Goal: Task Accomplishment & Management: Manage account settings

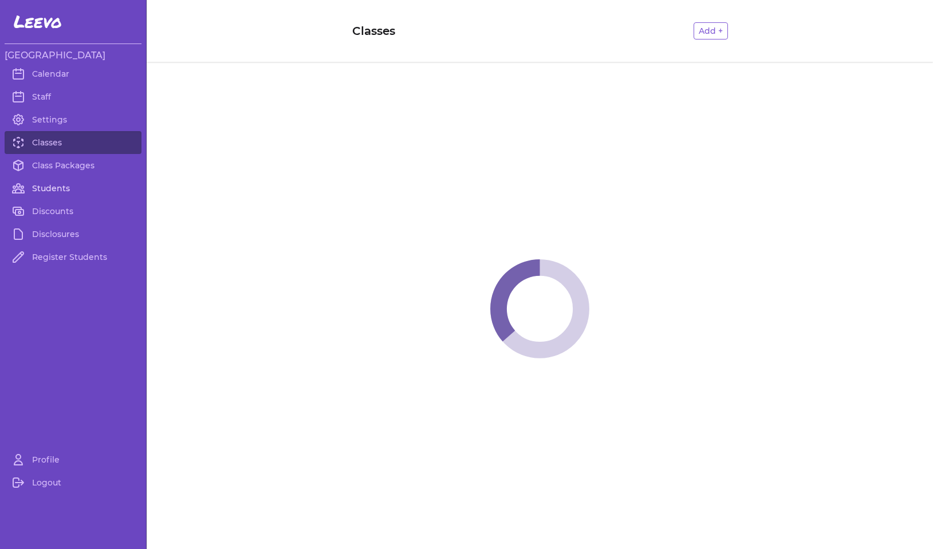
click at [54, 187] on link "Students" at bounding box center [73, 188] width 137 height 23
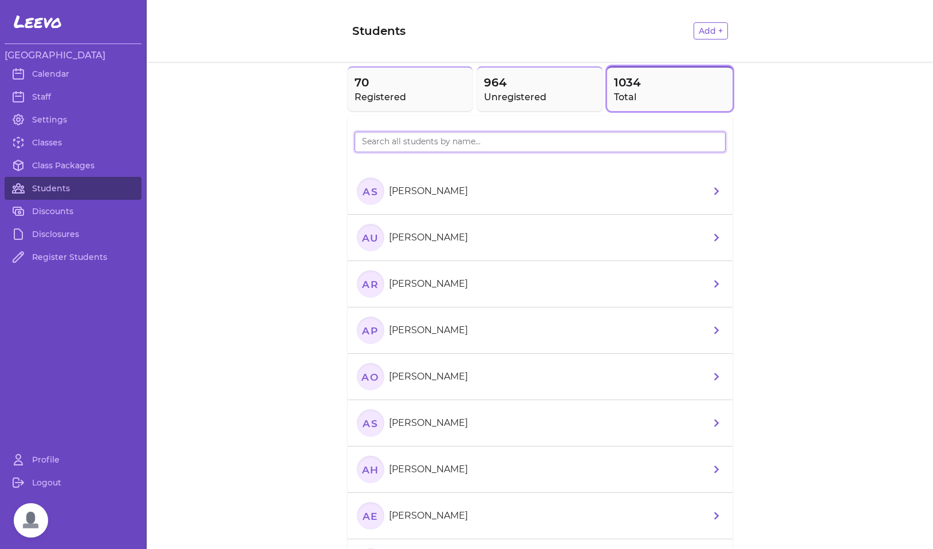
click at [369, 140] on input "search" at bounding box center [539, 142] width 371 height 21
click at [370, 97] on h2 "Registered" at bounding box center [410, 97] width 112 height 14
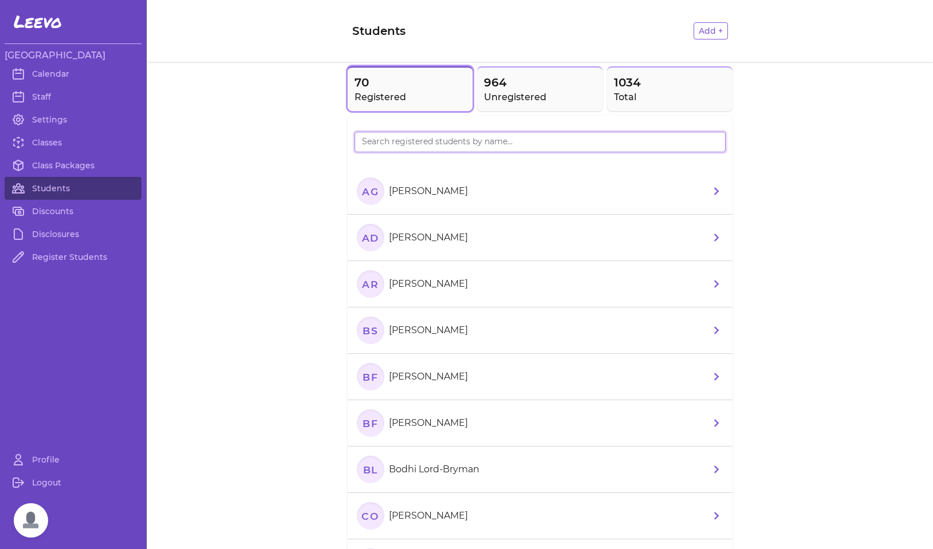
click at [385, 142] on input "search" at bounding box center [539, 142] width 371 height 21
type input "isla"
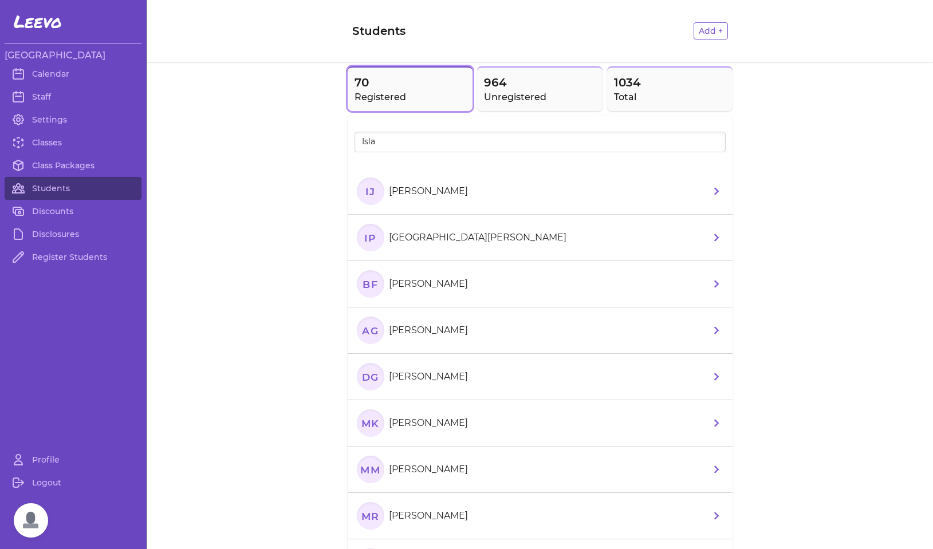
drag, startPoint x: 381, startPoint y: 163, endPoint x: 361, endPoint y: 198, distance: 40.3
click at [365, 197] on text "IJ" at bounding box center [370, 191] width 10 height 12
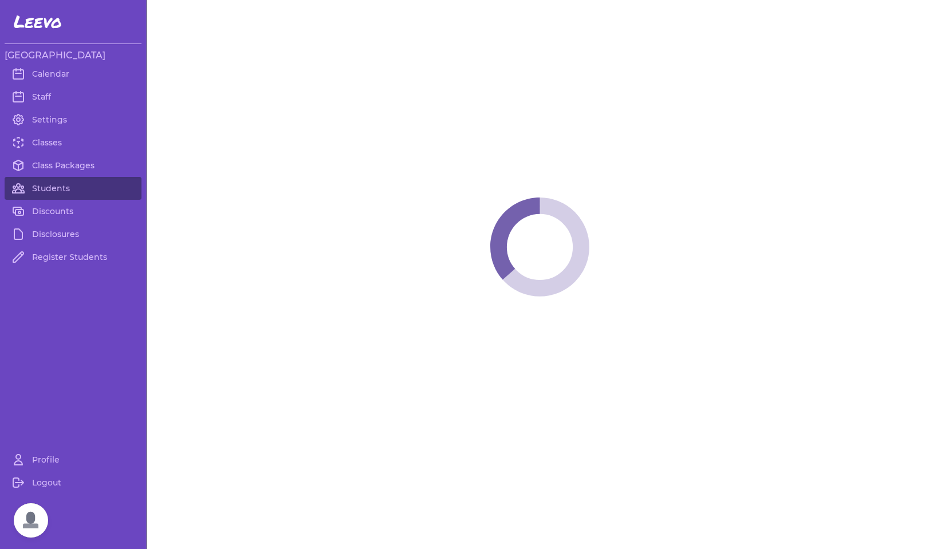
select select "MT"
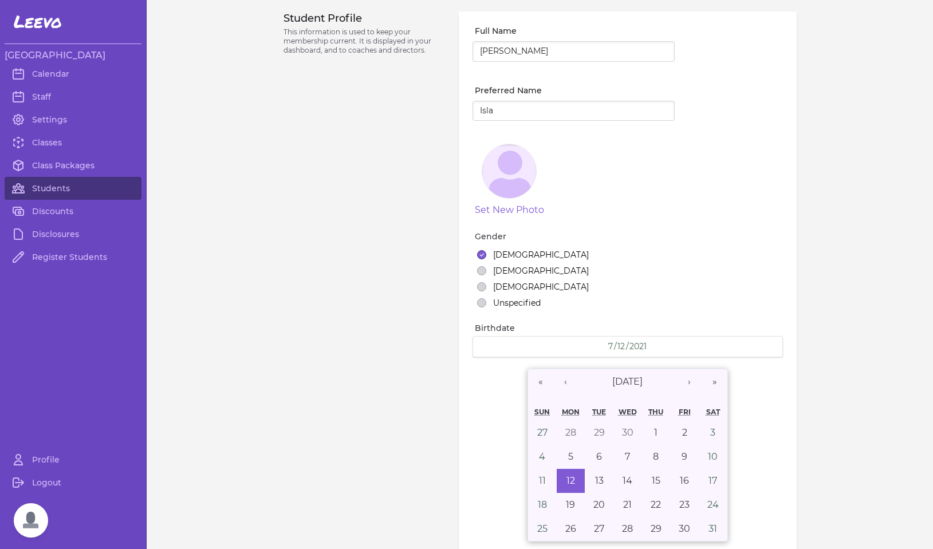
select select "7"
click at [55, 187] on link "Students" at bounding box center [73, 188] width 137 height 23
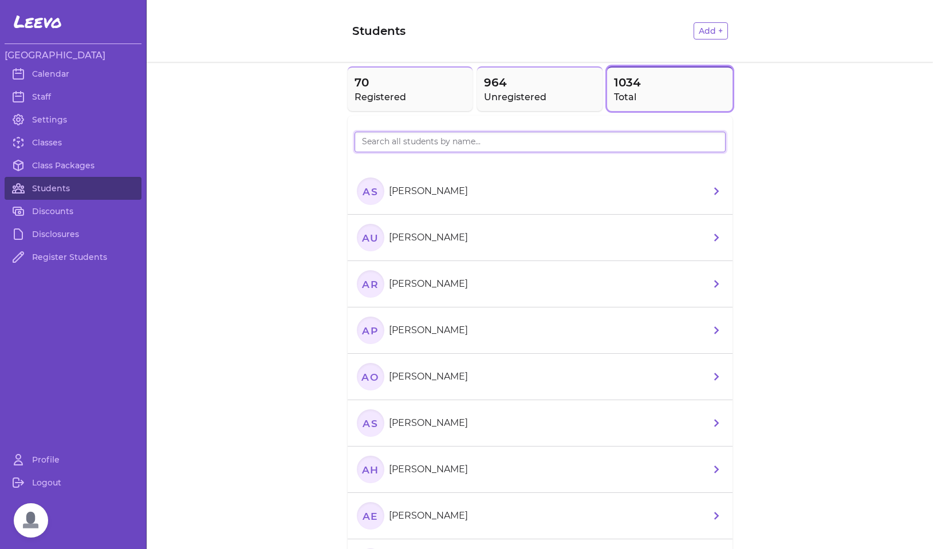
click at [420, 147] on input "search" at bounding box center [539, 142] width 371 height 21
type input "Isla"
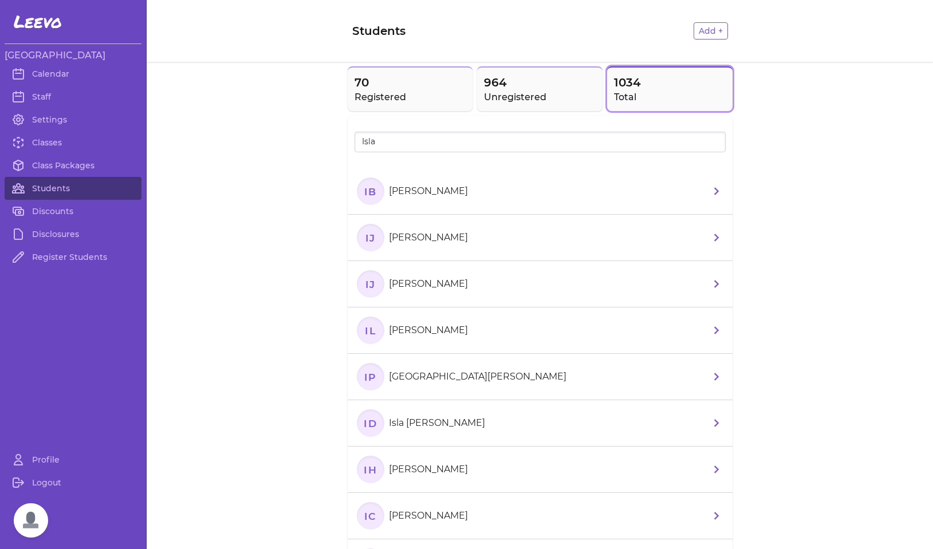
drag, startPoint x: 422, startPoint y: 144, endPoint x: 366, endPoint y: 290, distance: 156.9
click at [366, 290] on text "IJ" at bounding box center [370, 284] width 10 height 12
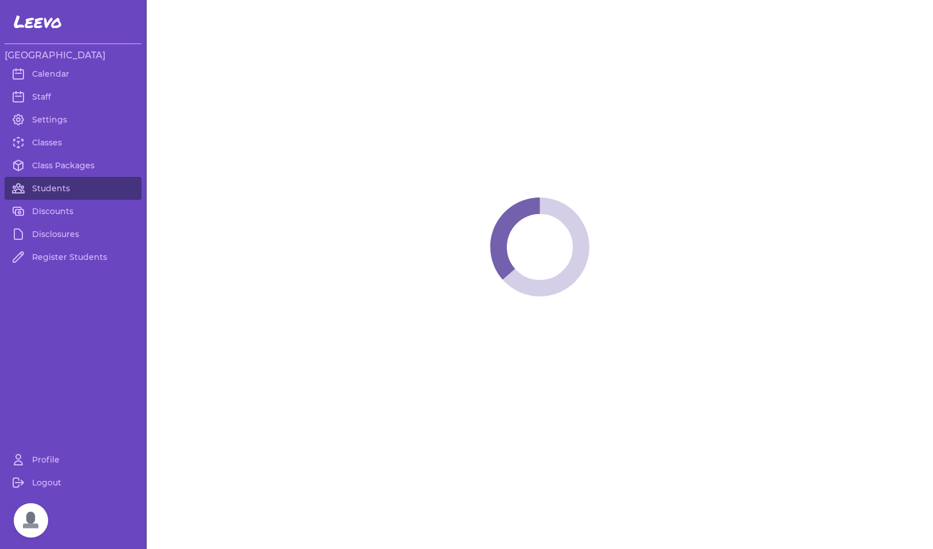
select select "MT"
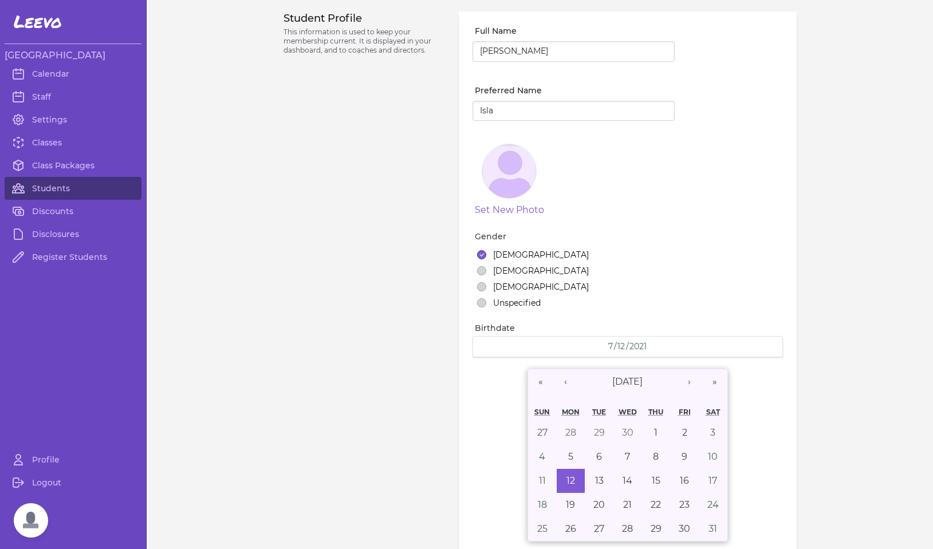
select select "7"
click at [53, 187] on link "Students" at bounding box center [73, 188] width 137 height 23
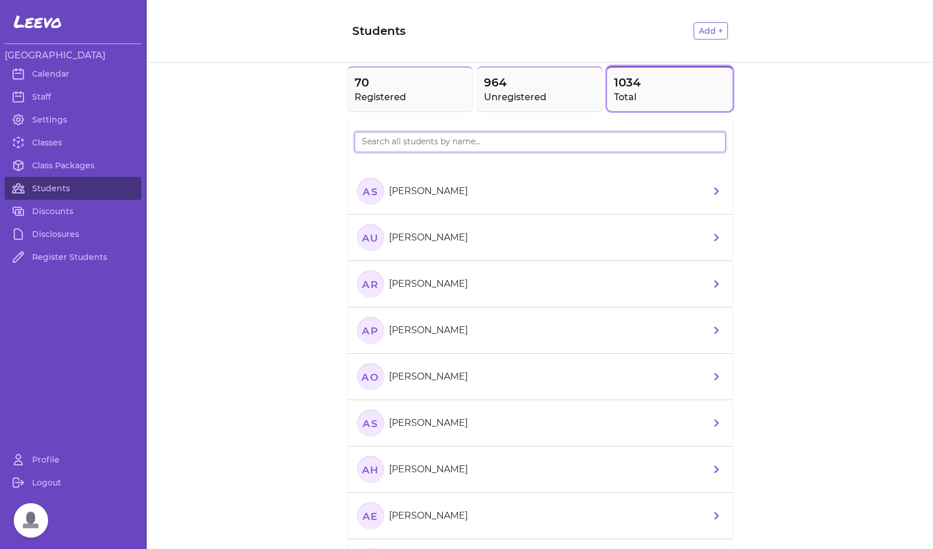
click at [400, 146] on input "search" at bounding box center [539, 142] width 371 height 21
type input "Isla"
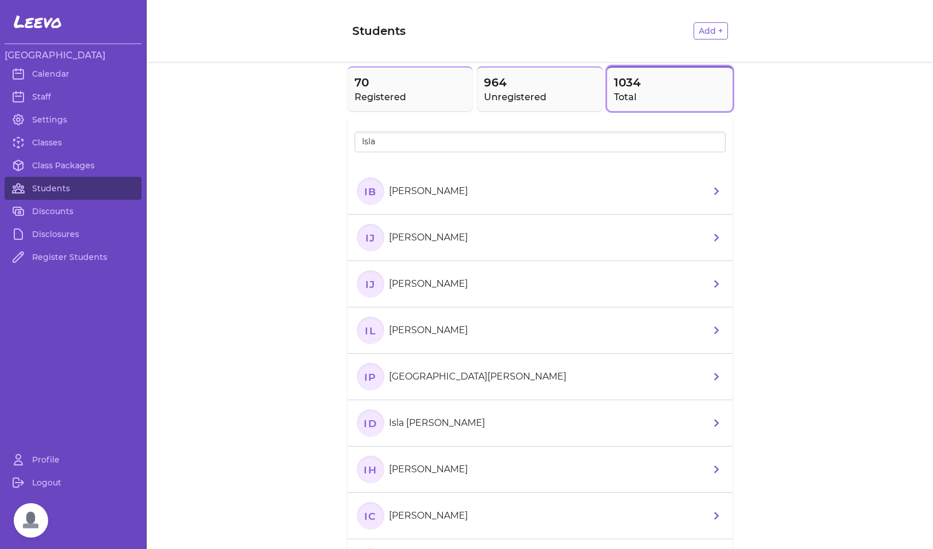
drag, startPoint x: 401, startPoint y: 145, endPoint x: 371, endPoint y: 246, distance: 105.1
click at [371, 246] on icon "IJ" at bounding box center [370, 237] width 27 height 27
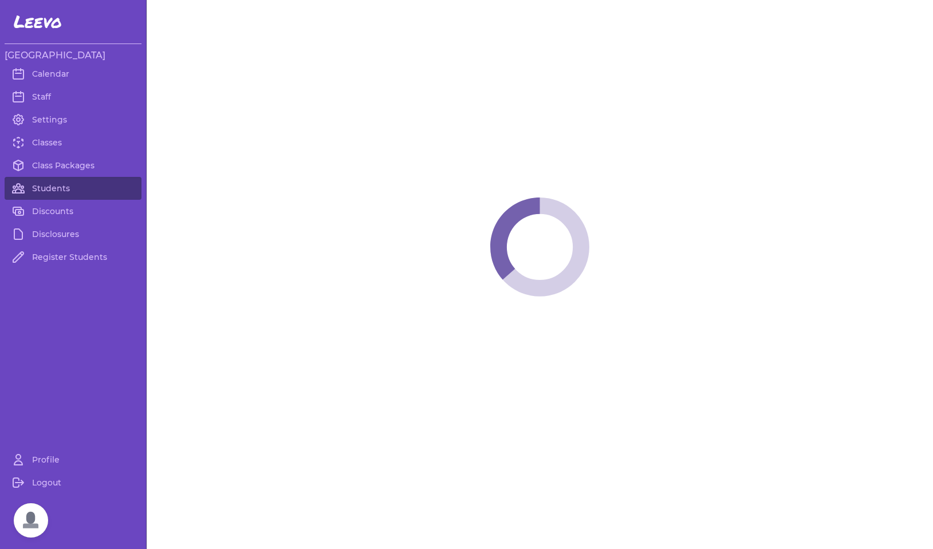
select select "MT"
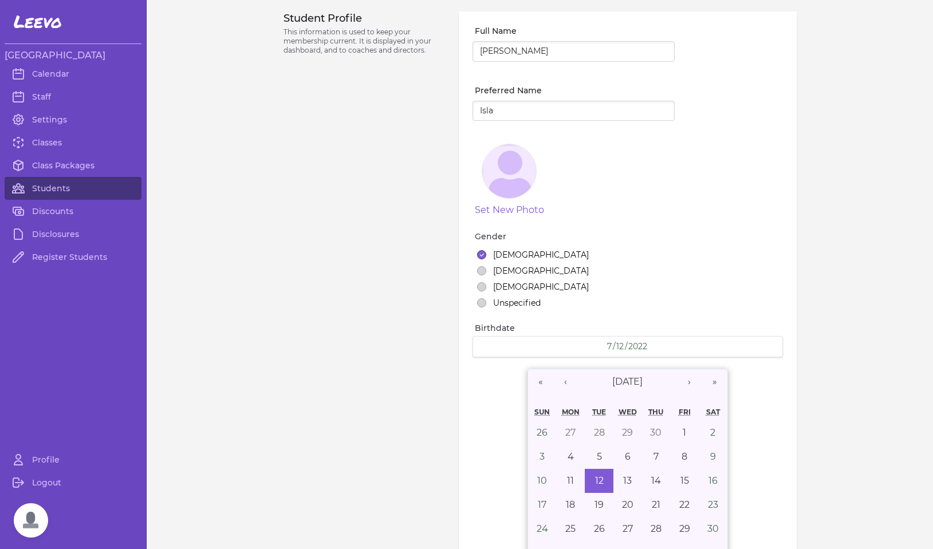
select select "7"
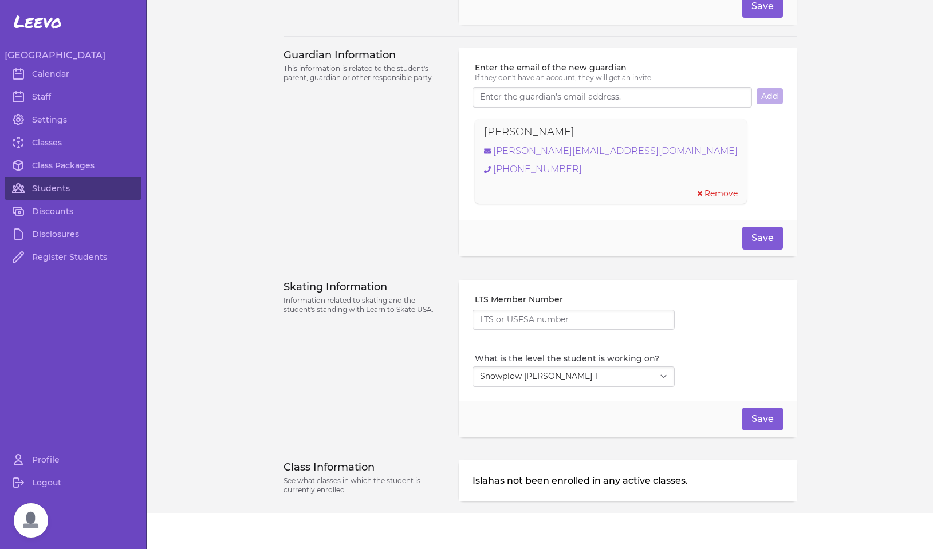
scroll to position [769, 0]
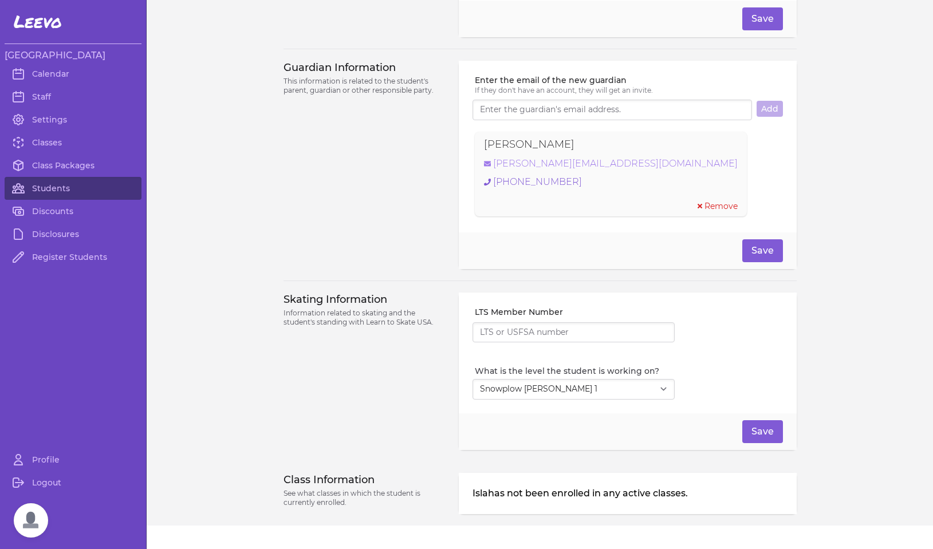
click at [607, 171] on link "[PERSON_NAME][EMAIL_ADDRESS][DOMAIN_NAME]" at bounding box center [611, 164] width 254 height 14
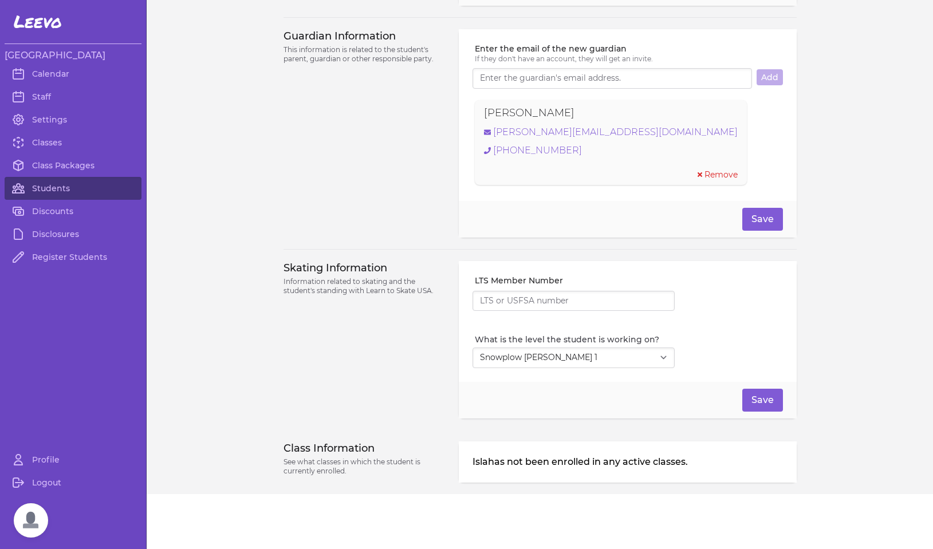
scroll to position [444, 0]
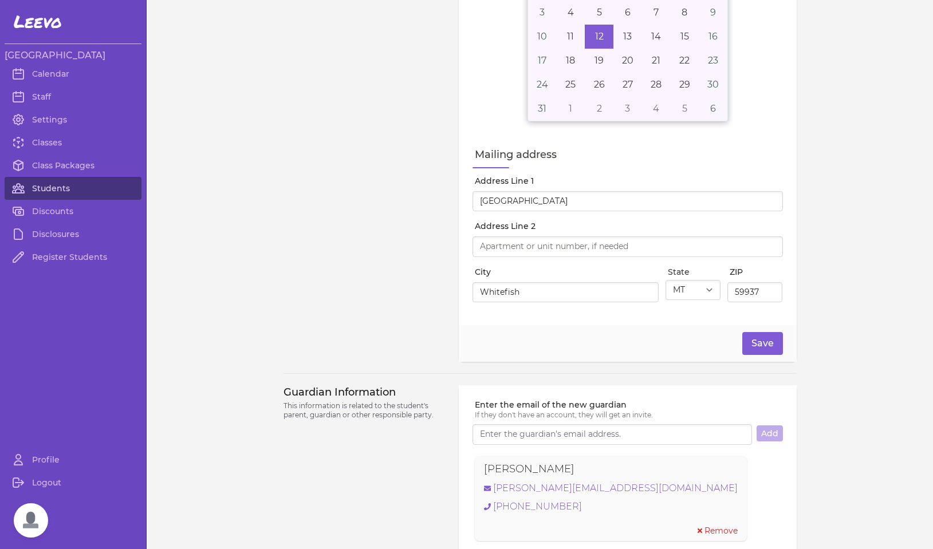
click at [56, 187] on link "Students" at bounding box center [73, 188] width 137 height 23
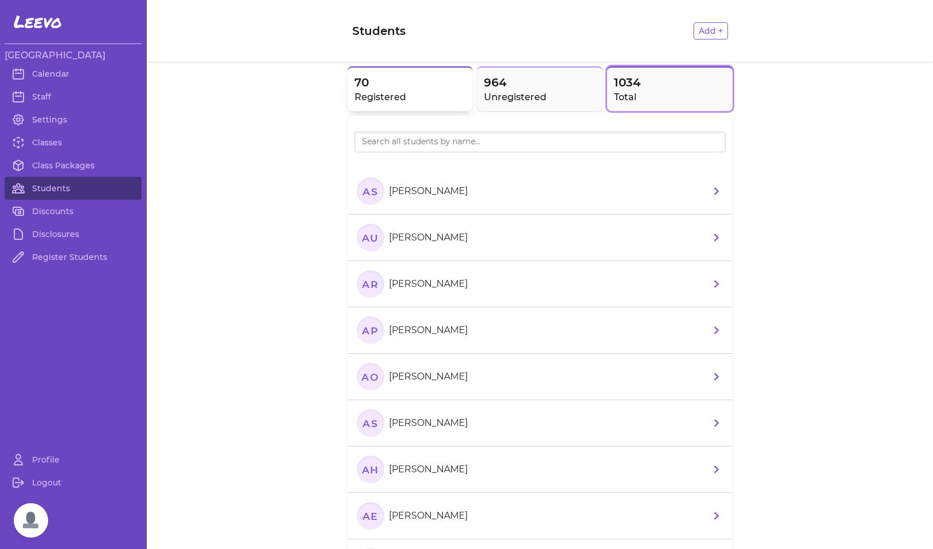
click at [396, 100] on h2 "Registered" at bounding box center [410, 97] width 112 height 14
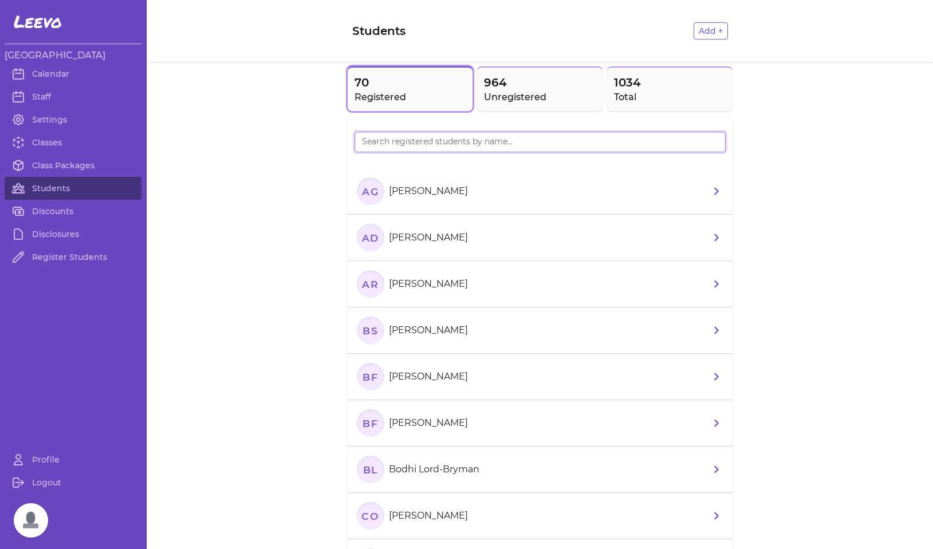
click at [386, 148] on input "search" at bounding box center [539, 142] width 371 height 21
type input "[PERSON_NAME]"
drag, startPoint x: 358, startPoint y: 190, endPoint x: 526, endPoint y: 89, distance: 195.2
click at [526, 89] on span "964" at bounding box center [540, 82] width 112 height 16
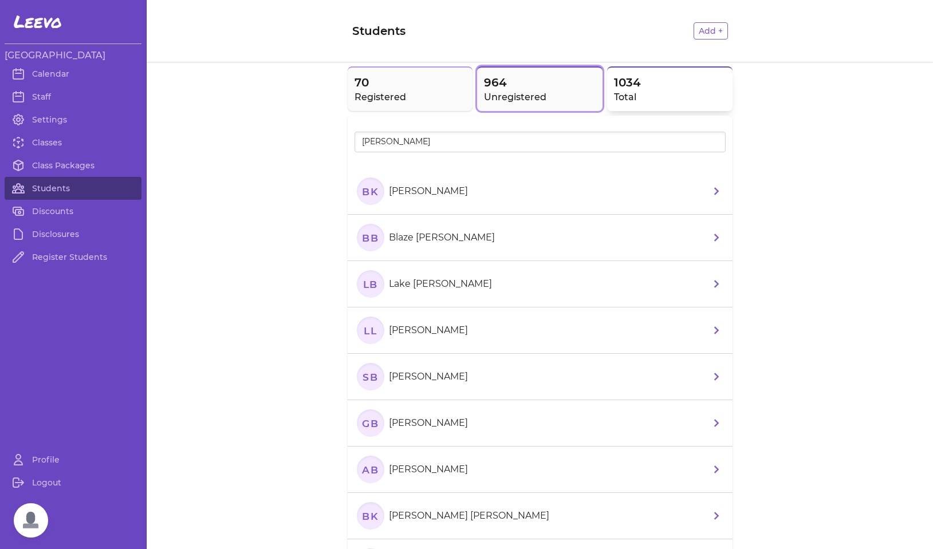
click at [652, 89] on span "1034" at bounding box center [670, 82] width 112 height 16
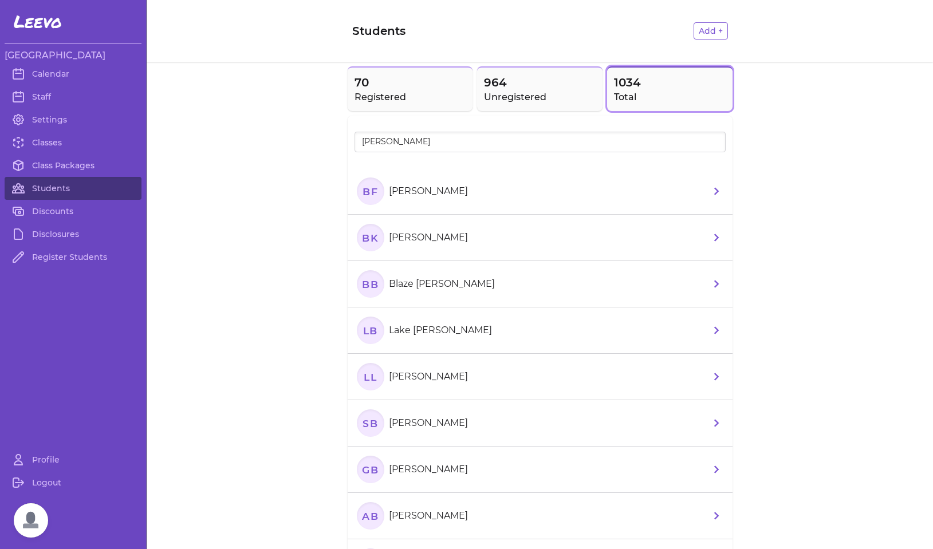
click at [371, 191] on text "BF" at bounding box center [369, 191] width 15 height 12
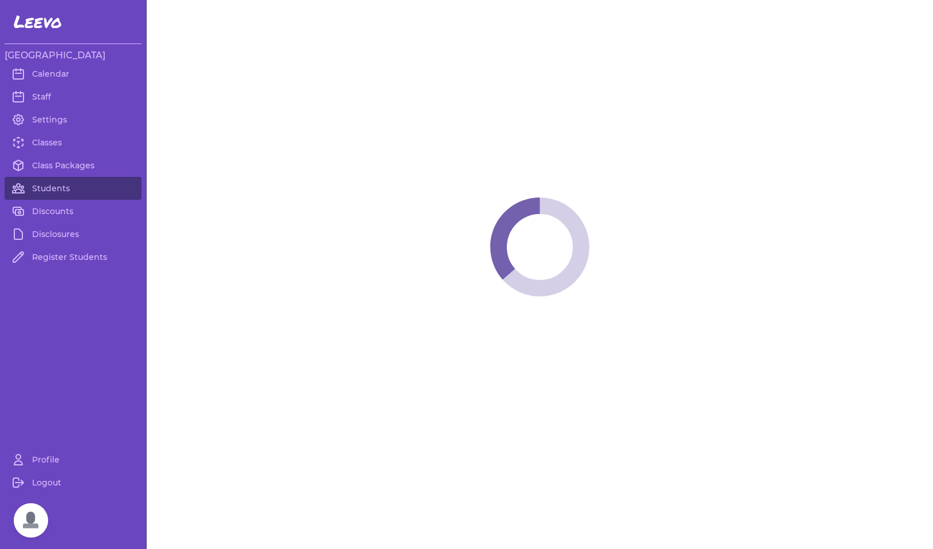
select select "MT"
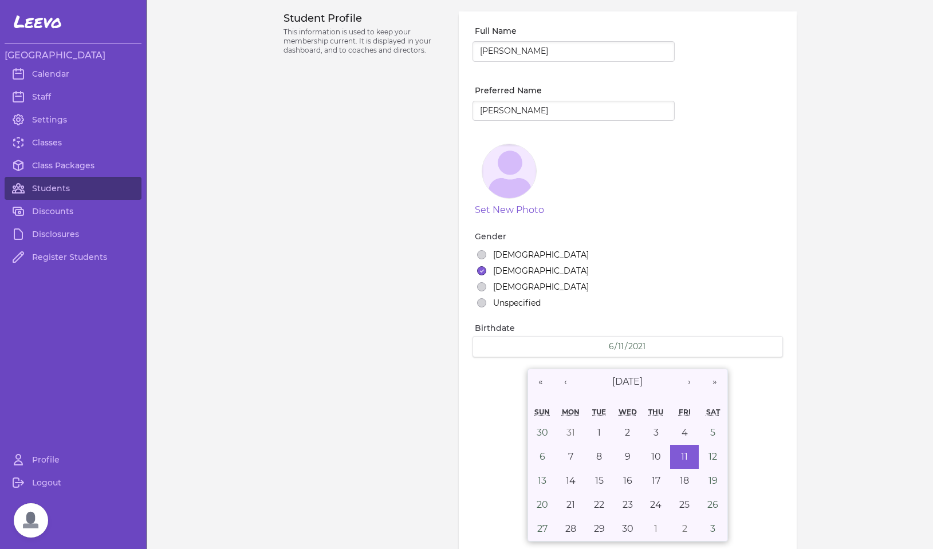
select select "7"
click at [65, 191] on link "Students" at bounding box center [73, 188] width 137 height 23
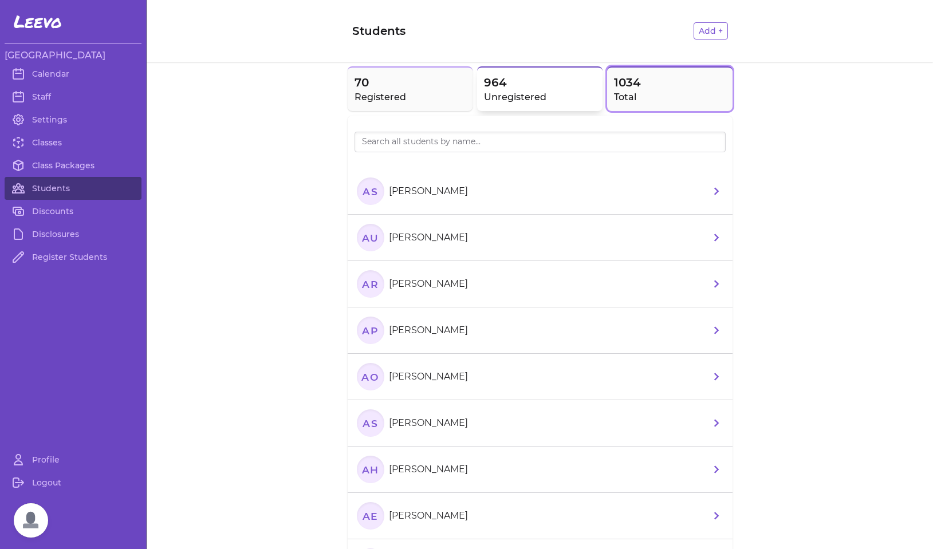
click at [507, 96] on h2 "Unregistered" at bounding box center [540, 97] width 112 height 14
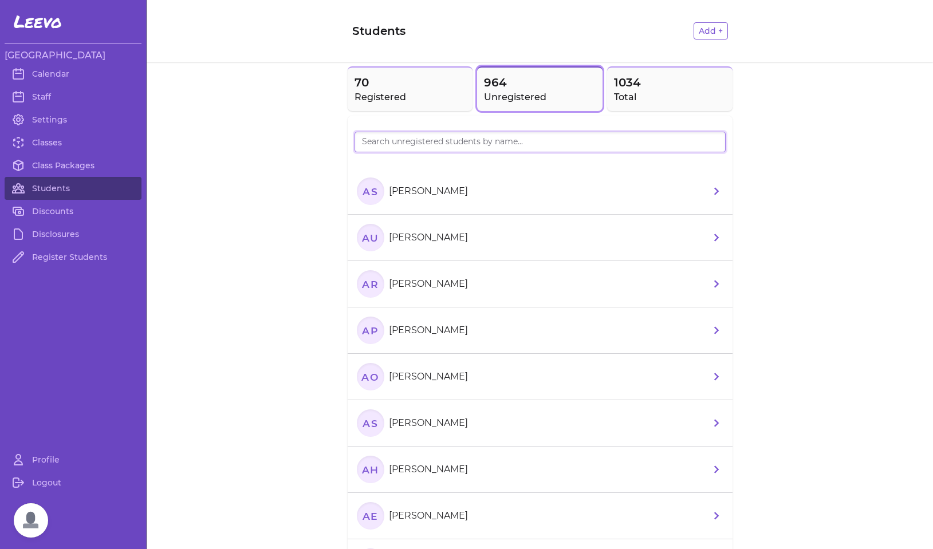
click at [480, 147] on input "search" at bounding box center [539, 142] width 371 height 21
type input "Isla"
drag, startPoint x: 481, startPoint y: 143, endPoint x: 642, endPoint y: 92, distance: 168.2
click at [642, 90] on h2 "Total" at bounding box center [670, 97] width 112 height 14
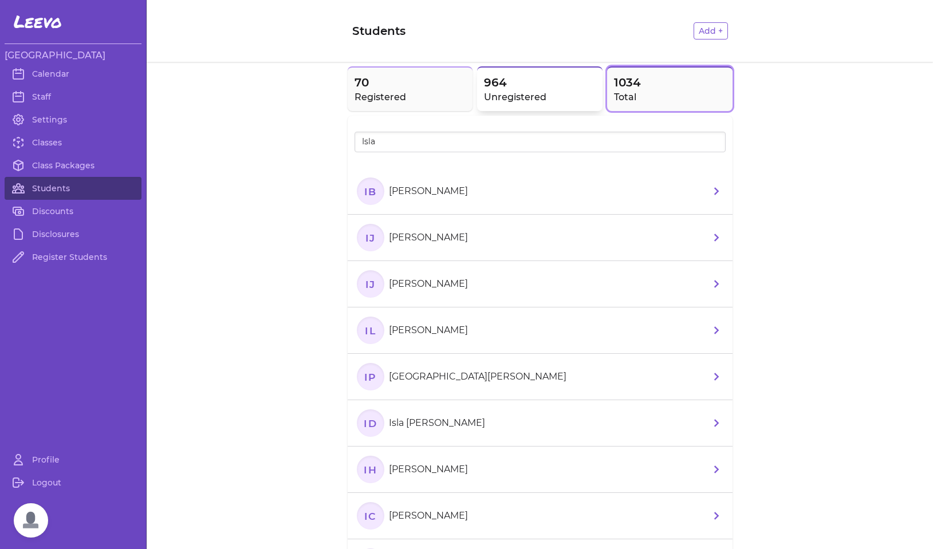
click at [521, 92] on h2 "Unregistered" at bounding box center [540, 97] width 112 height 14
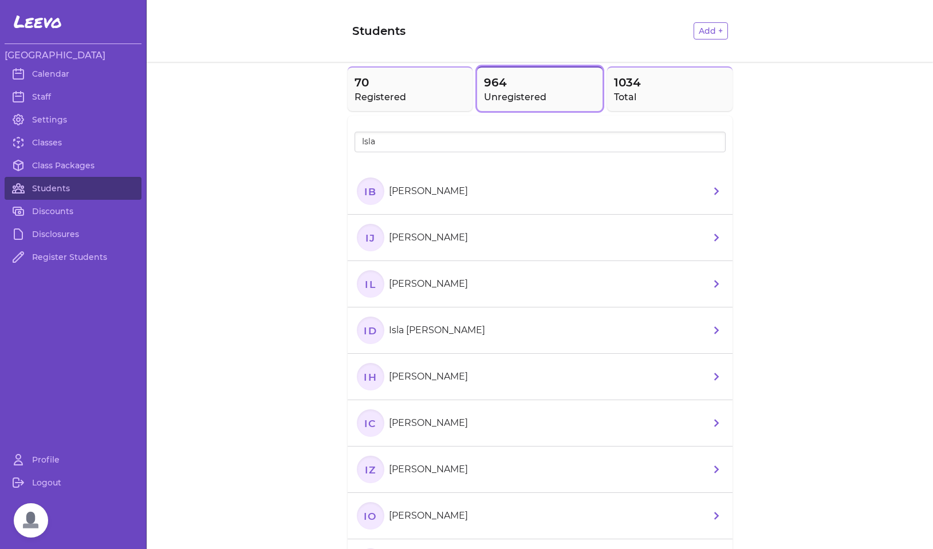
click at [372, 242] on icon "IJ" at bounding box center [370, 237] width 27 height 27
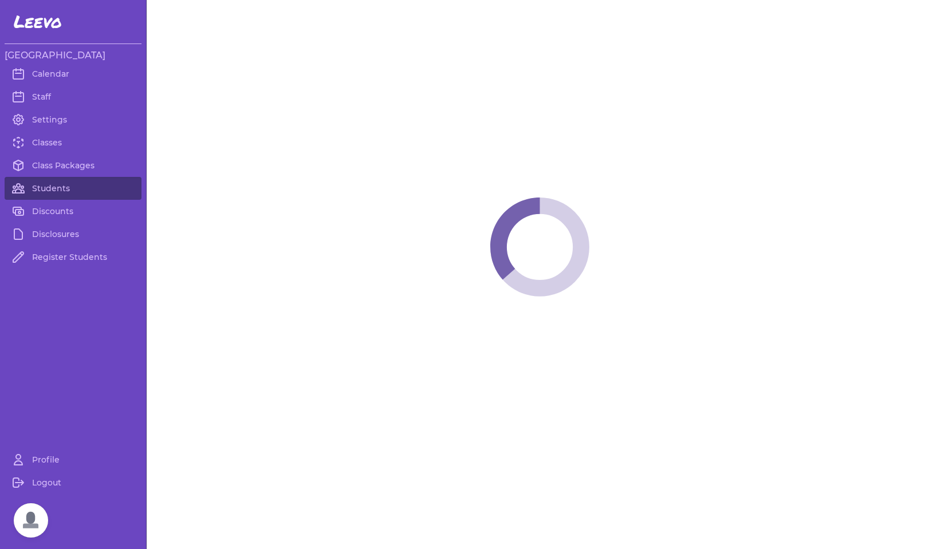
select select "MT"
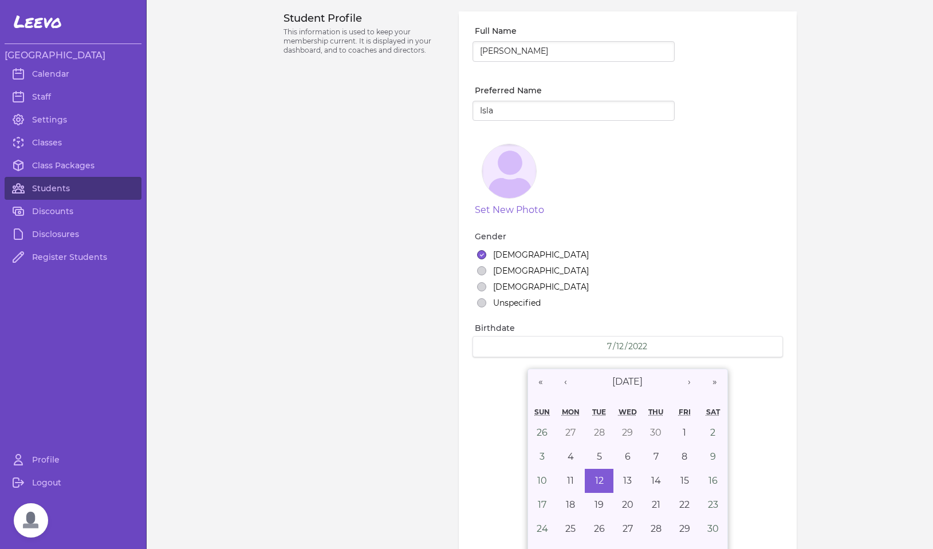
select select "7"
click at [35, 189] on link "Students" at bounding box center [73, 188] width 137 height 23
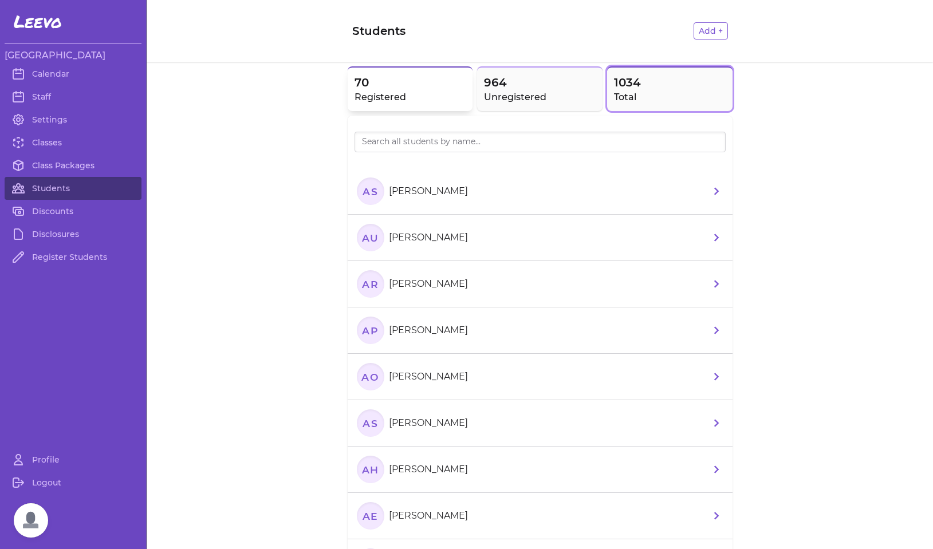
click at [406, 93] on h2 "Registered" at bounding box center [410, 97] width 112 height 14
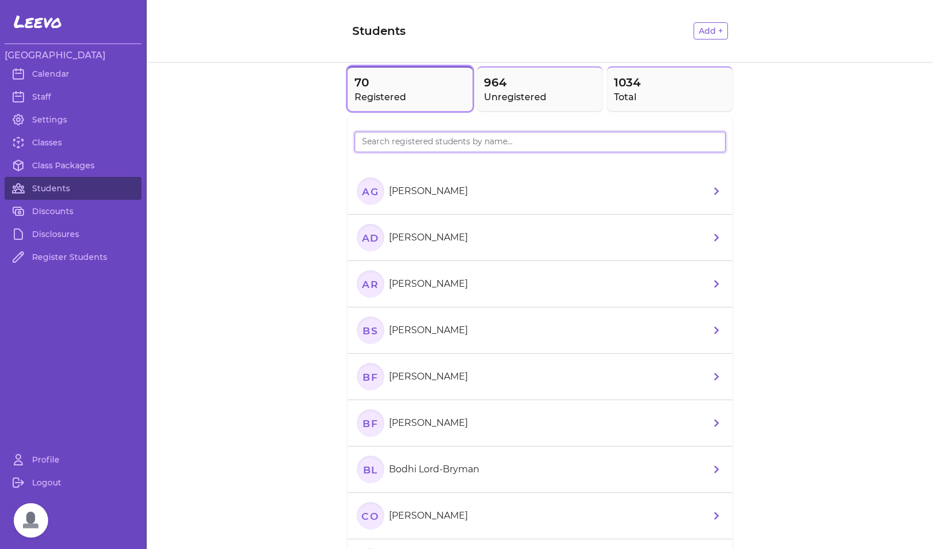
click at [406, 147] on input "search" at bounding box center [539, 142] width 371 height 21
type input "Isla"
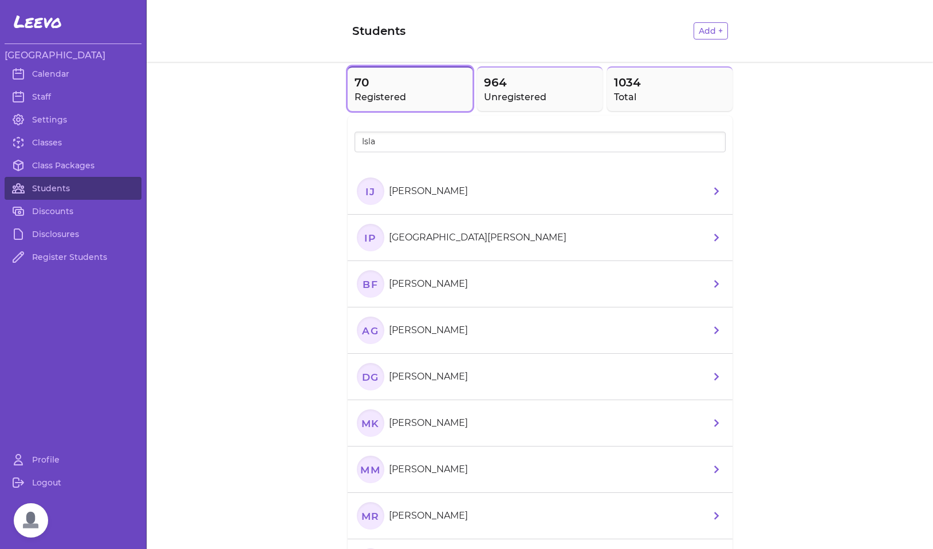
drag, startPoint x: 409, startPoint y: 147, endPoint x: 374, endPoint y: 203, distance: 65.8
click at [374, 203] on icon "IJ" at bounding box center [370, 190] width 27 height 27
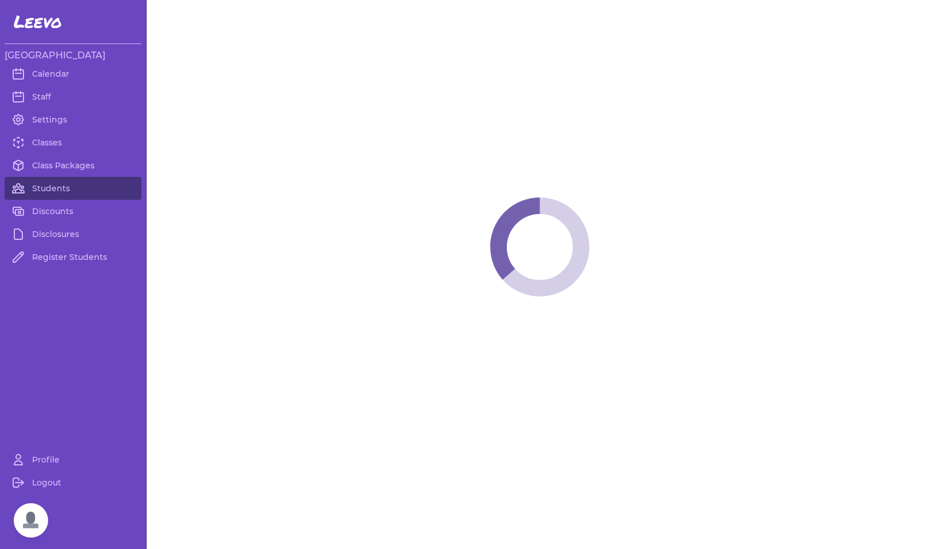
select select "MT"
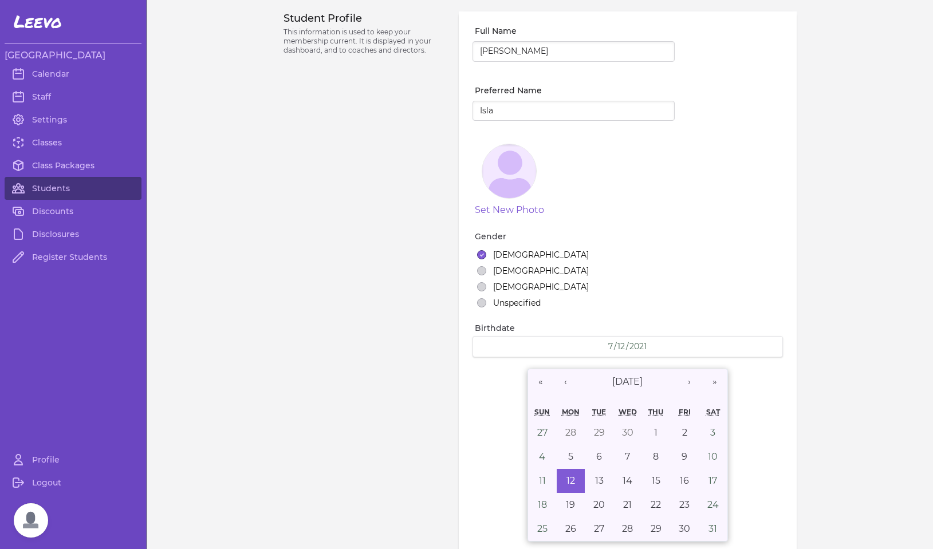
select select "7"
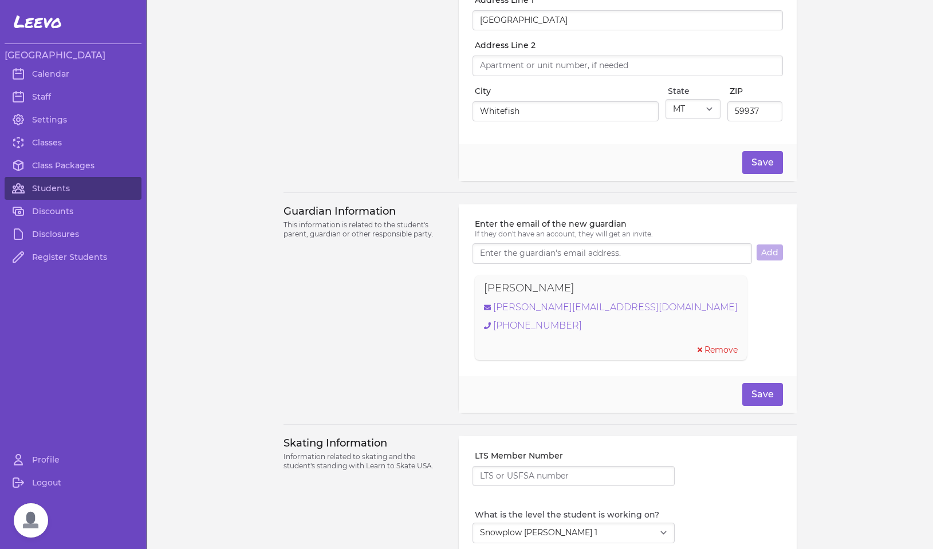
scroll to position [677, 0]
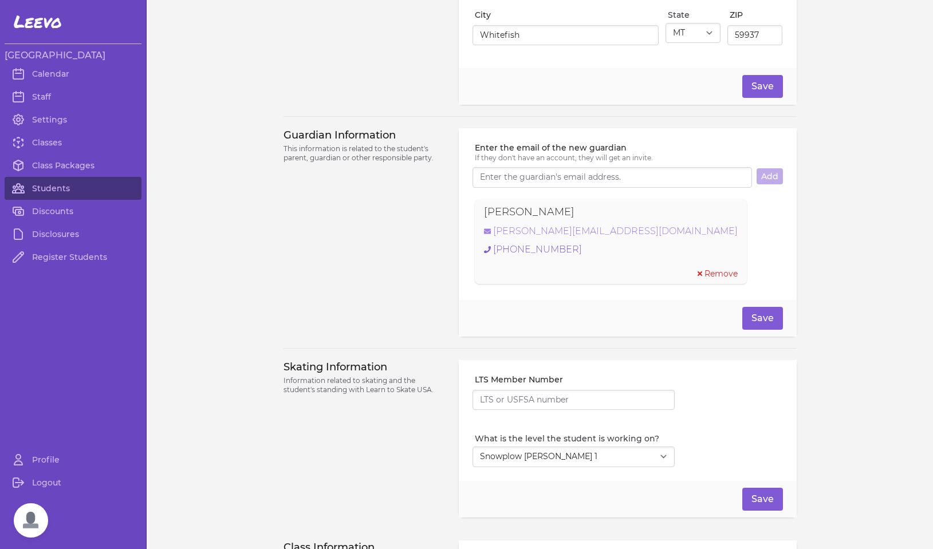
click at [534, 235] on link "[PERSON_NAME][EMAIL_ADDRESS][DOMAIN_NAME]" at bounding box center [611, 231] width 254 height 14
click at [541, 238] on link "[PERSON_NAME][EMAIL_ADDRESS][DOMAIN_NAME]" at bounding box center [611, 231] width 254 height 14
click at [68, 189] on link "Students" at bounding box center [73, 188] width 137 height 23
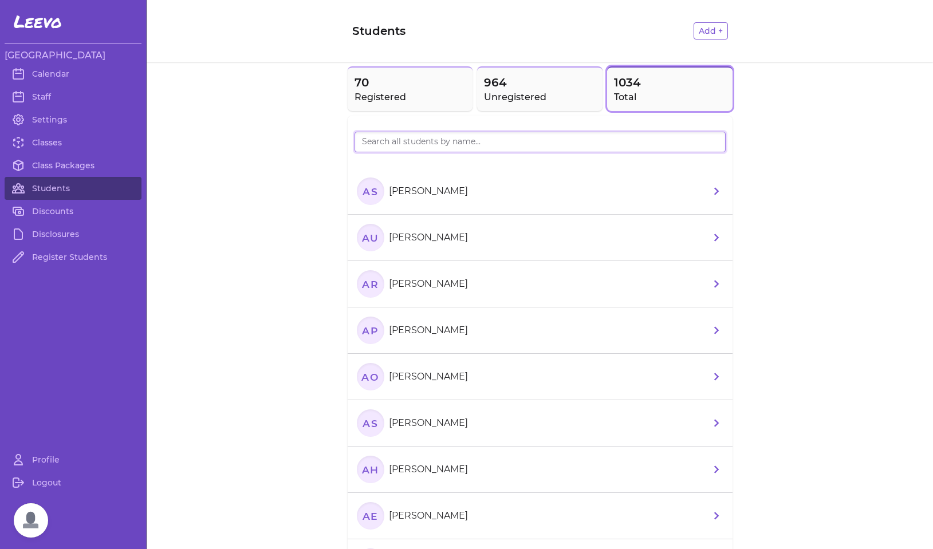
click at [426, 141] on input "search" at bounding box center [539, 142] width 371 height 21
type input "[PERSON_NAME]"
click at [370, 195] on text "LR" at bounding box center [369, 191] width 15 height 12
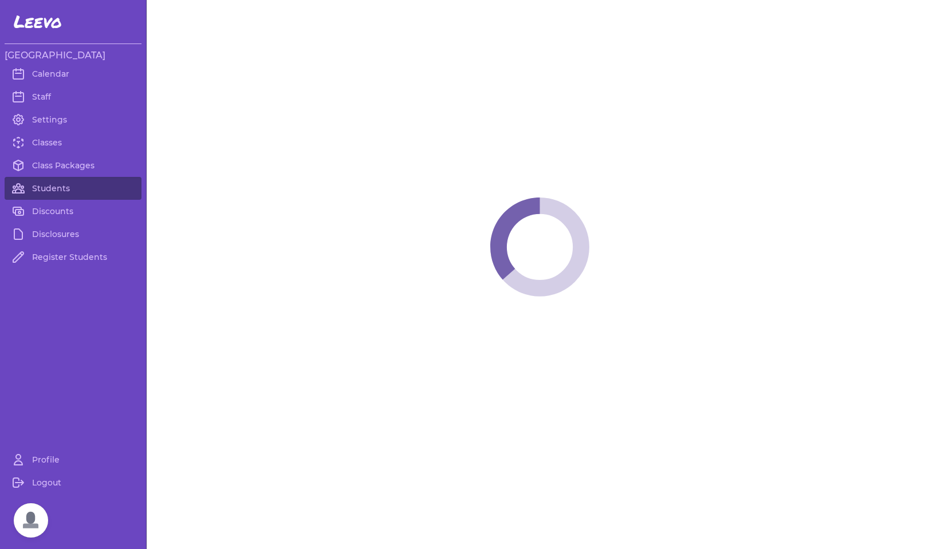
select select "MT"
select select "2"
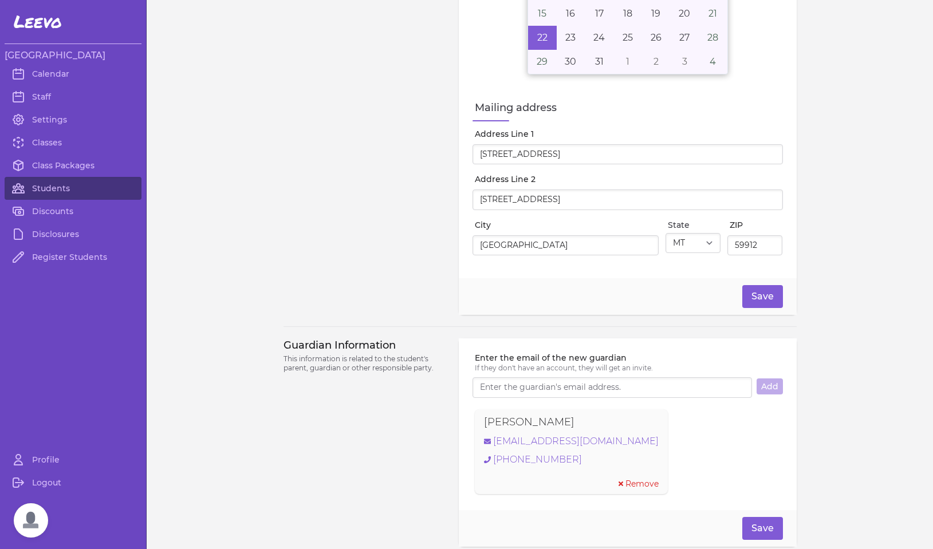
scroll to position [489, 0]
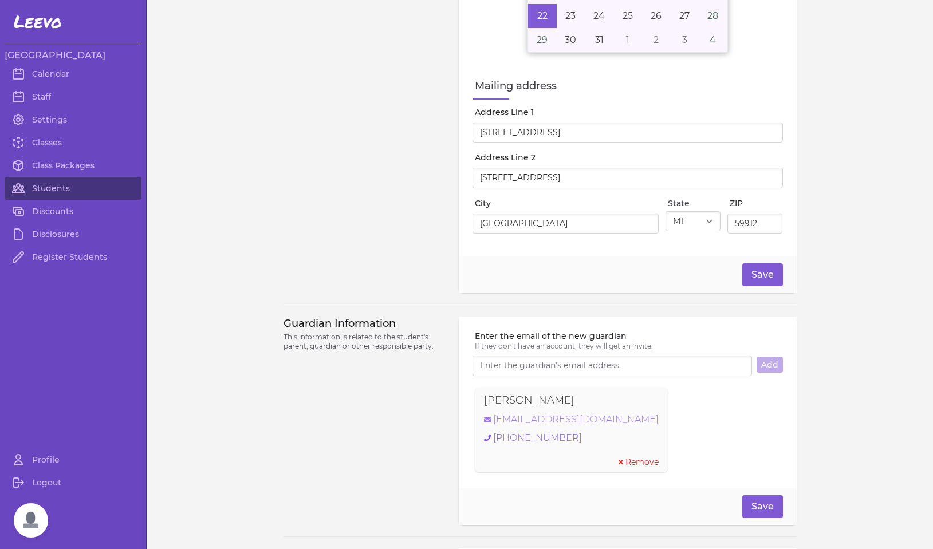
click at [523, 424] on link "[EMAIL_ADDRESS][DOMAIN_NAME]" at bounding box center [571, 420] width 175 height 14
